Goal: Information Seeking & Learning: Find specific fact

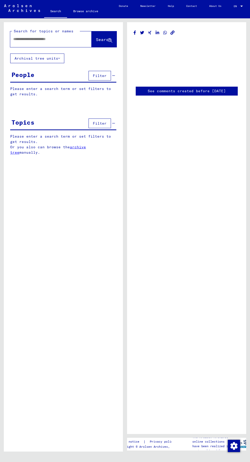
type input "*******"
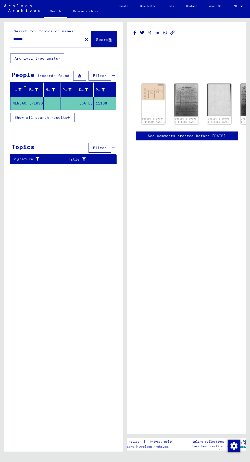
click at [24, 103] on mat-cell "NEWLACZYL" at bounding box center [18, 103] width 17 height 12
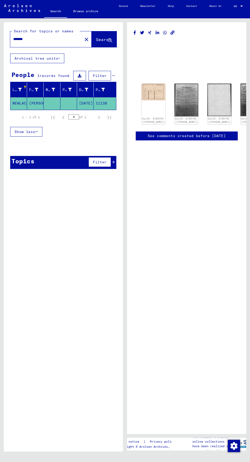
click at [24, 100] on mat-cell "NEWLACZYL" at bounding box center [18, 103] width 17 height 12
click at [45, 103] on mat-cell at bounding box center [52, 103] width 17 height 12
click at [106, 102] on mat-cell "11138" at bounding box center [104, 103] width 22 height 12
click at [148, 93] on img at bounding box center [153, 92] width 24 height 17
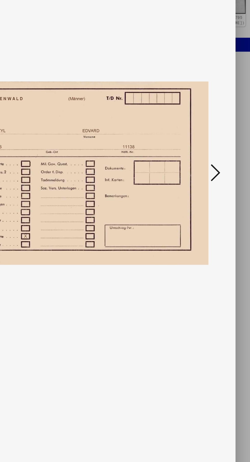
click at [214, 215] on icon at bounding box center [212, 218] width 6 height 12
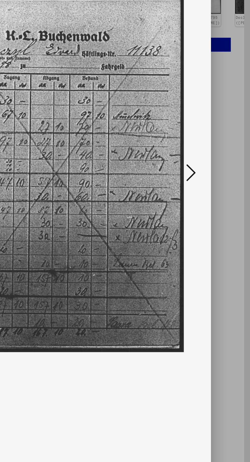
click at [215, 215] on button at bounding box center [211, 218] width 9 height 15
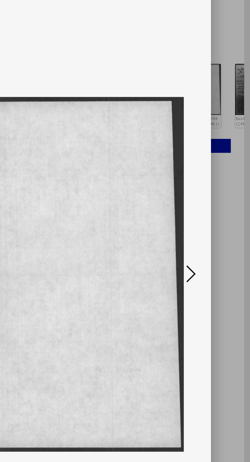
click at [212, 212] on div at bounding box center [125, 218] width 200 height 411
click at [213, 224] on icon at bounding box center [212, 218] width 6 height 12
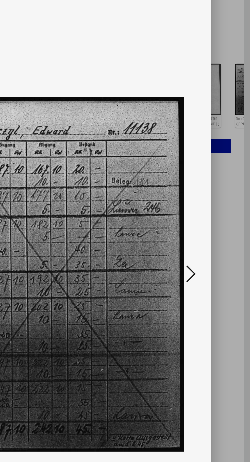
click at [214, 224] on icon at bounding box center [212, 218] width 6 height 12
